Goal: Information Seeking & Learning: Learn about a topic

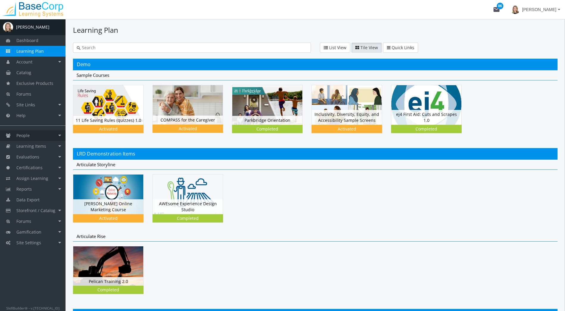
click at [26, 135] on span "People" at bounding box center [22, 136] width 13 height 6
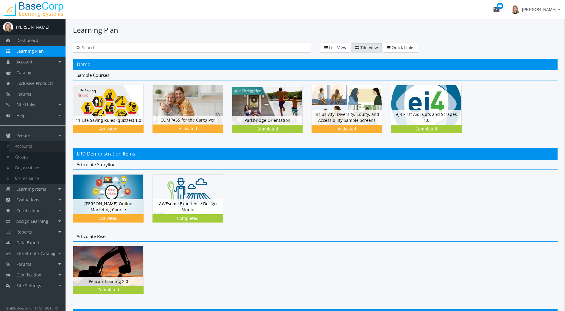
click at [30, 147] on link "Accounts" at bounding box center [37, 146] width 57 height 11
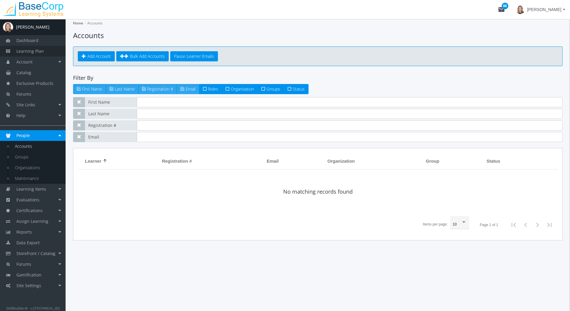
click at [35, 49] on span "Learning Plan" at bounding box center [29, 51] width 27 height 6
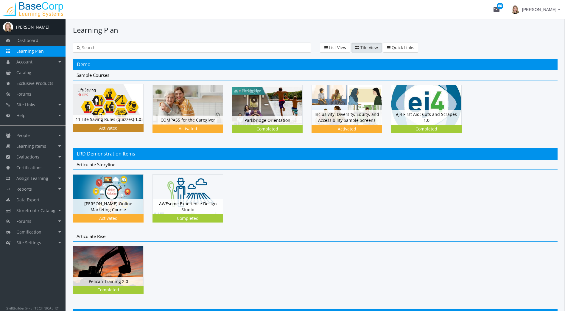
click at [86, 100] on img at bounding box center [108, 103] width 70 height 39
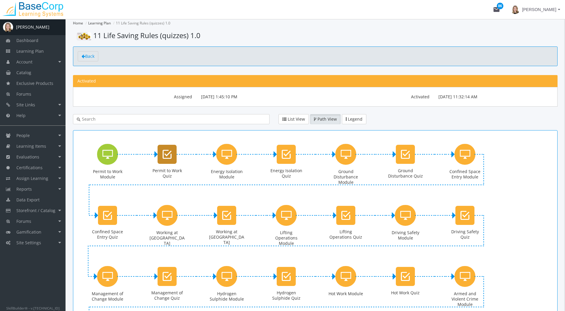
click at [156, 159] on div "Permit to Work Quiz Exam. Status: Assigned." at bounding box center [167, 165] width 36 height 43
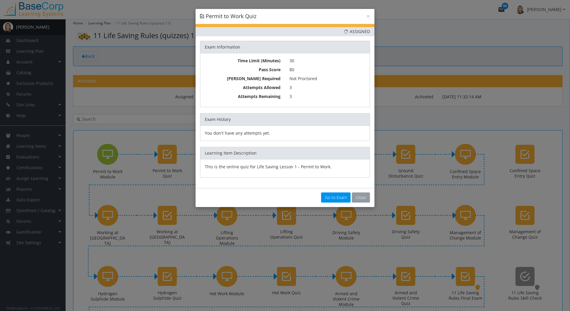
click at [360, 198] on button "Close" at bounding box center [361, 197] width 18 height 10
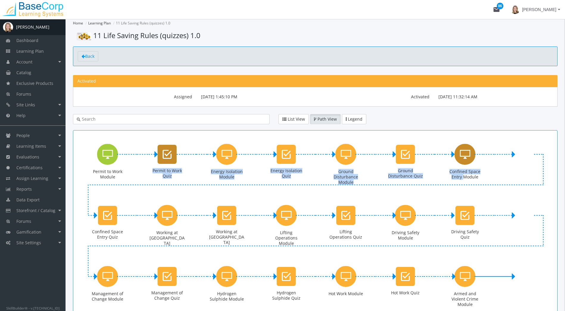
drag, startPoint x: 120, startPoint y: 129, endPoint x: 460, endPoint y: 176, distance: 342.7
click at [459, 178] on account-learning-path "Home Learning Plan 11 Life Saving Rules (quizzes) 1.0 11 Life Saving Rules (qui…" at bounding box center [315, 201] width 485 height 365
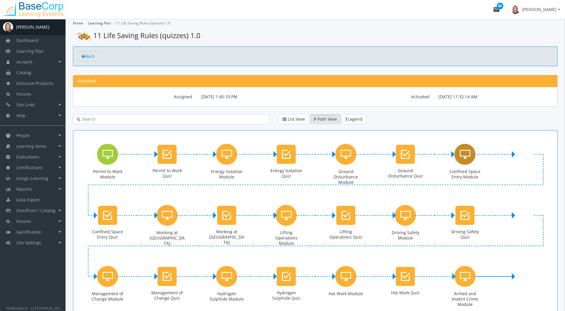
drag, startPoint x: 460, startPoint y: 176, endPoint x: 491, endPoint y: 138, distance: 49.4
click at [491, 138] on div "Confined Space Entry Module" at bounding box center [465, 165] width 60 height 61
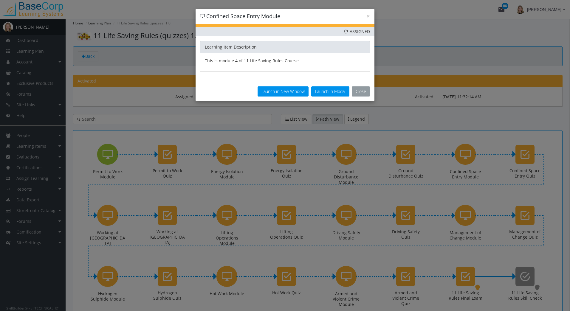
click at [362, 91] on button "Close" at bounding box center [361, 91] width 18 height 10
